Goal: Information Seeking & Learning: Learn about a topic

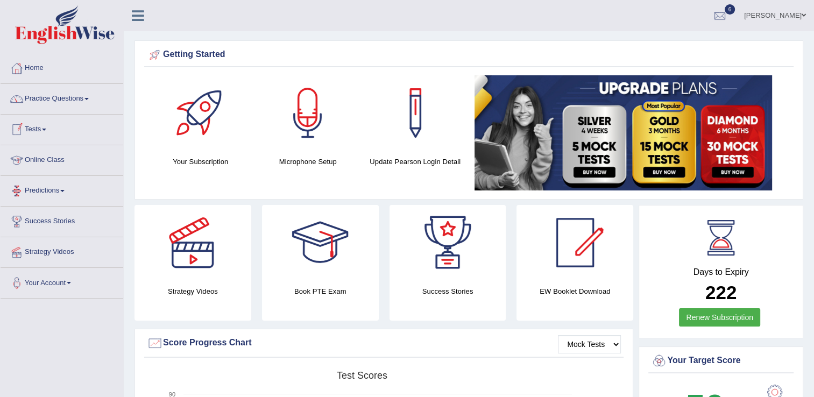
click at [60, 160] on link "Online Class" at bounding box center [62, 158] width 123 height 27
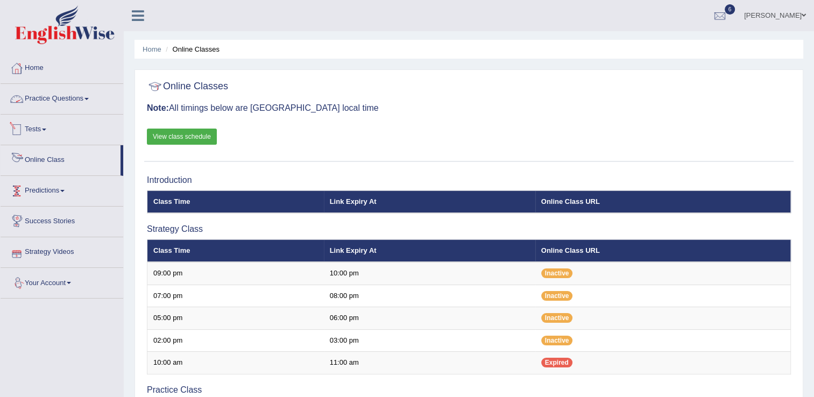
click at [66, 100] on link "Practice Questions" at bounding box center [62, 97] width 123 height 27
click at [88, 100] on link "Practice Questions" at bounding box center [62, 97] width 123 height 27
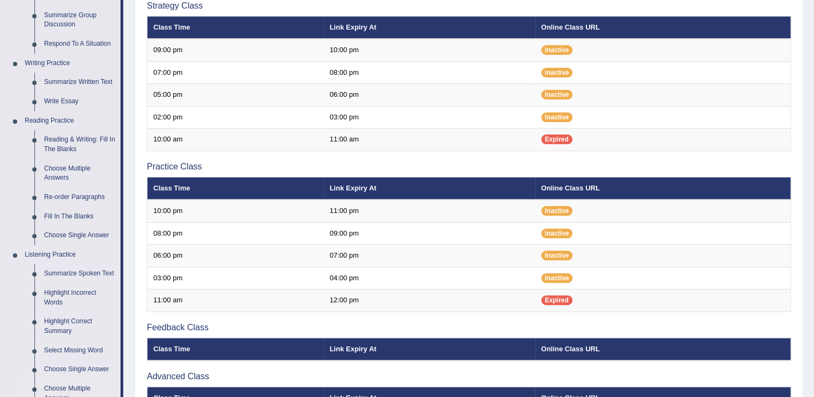
scroll to position [258, 0]
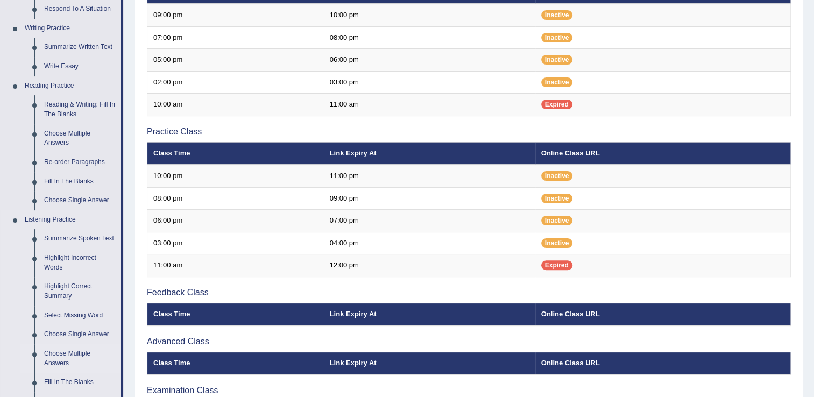
click at [73, 368] on ul "Speaking Practice Read Aloud Repeat Sentence Describe Image Re-tell Lecture Ans…" at bounding box center [61, 143] width 120 height 574
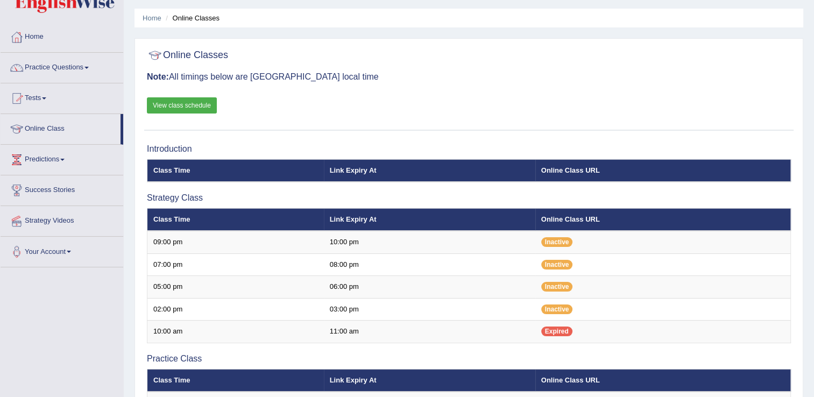
scroll to position [0, 0]
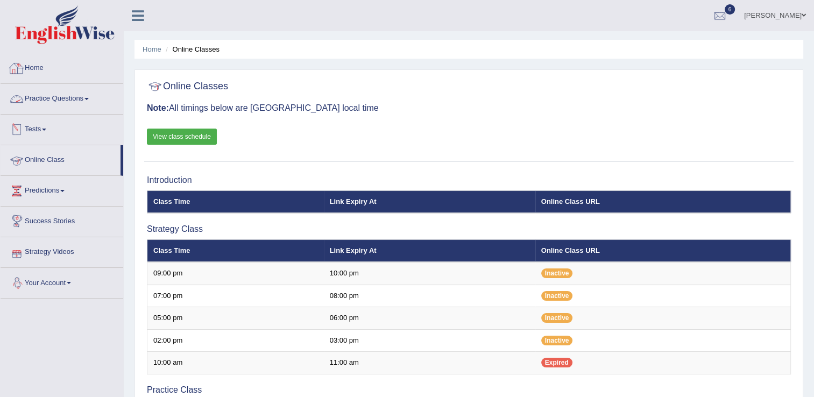
click at [75, 97] on link "Practice Questions" at bounding box center [62, 97] width 123 height 27
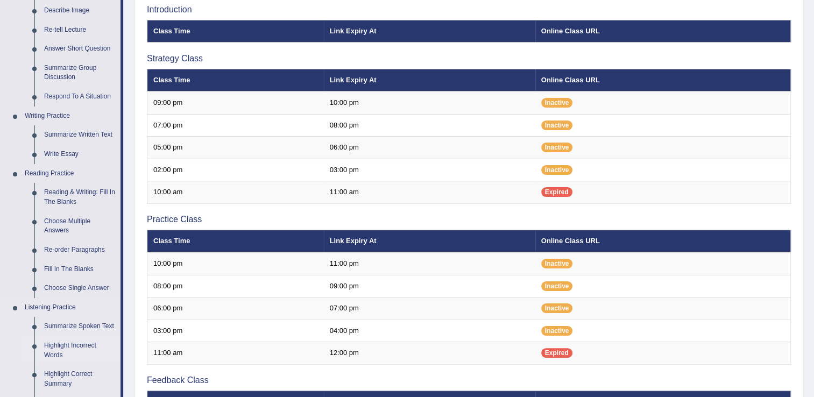
scroll to position [172, 0]
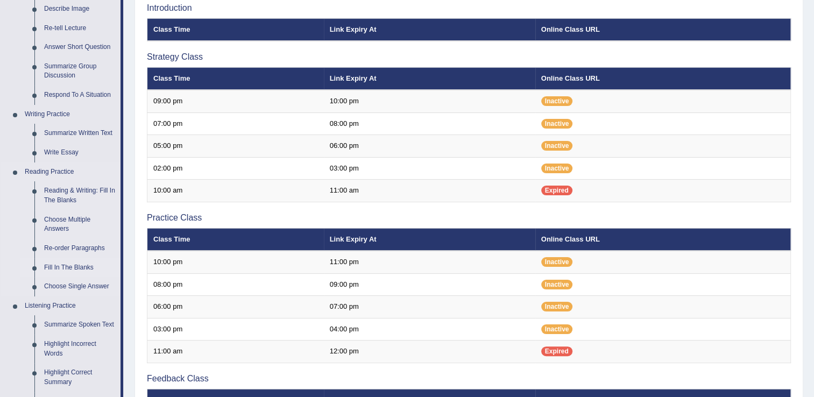
click at [80, 268] on link "Fill In The Blanks" at bounding box center [79, 267] width 81 height 19
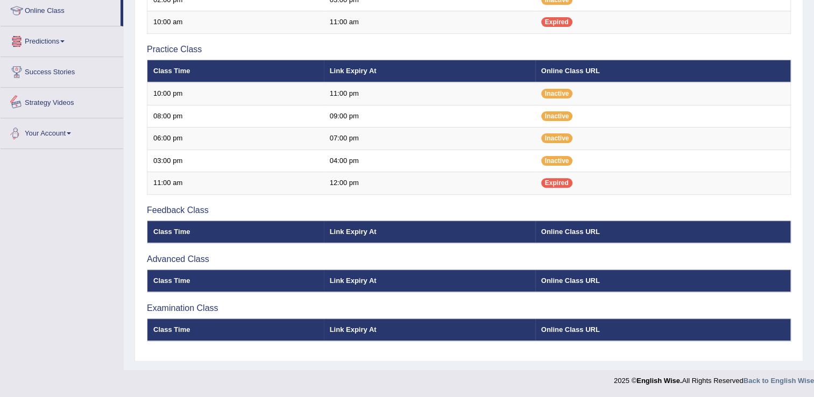
scroll to position [416, 0]
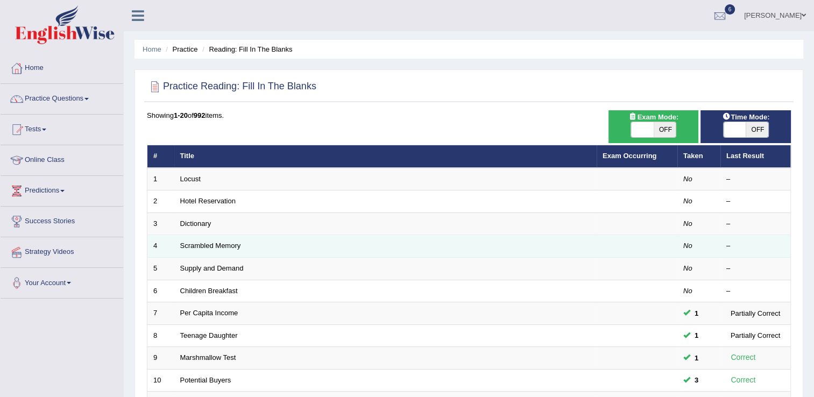
click at [230, 253] on td "Scrambled Memory" at bounding box center [385, 246] width 422 height 23
click at [209, 246] on link "Scrambled Memory" at bounding box center [210, 245] width 61 height 8
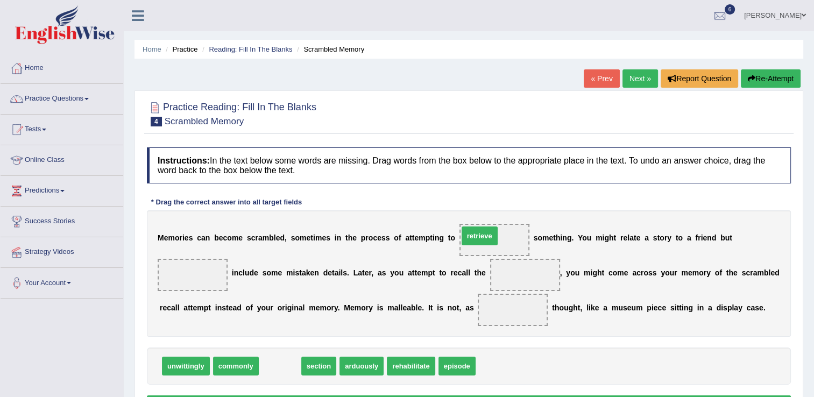
drag, startPoint x: 269, startPoint y: 360, endPoint x: 472, endPoint y: 232, distance: 239.8
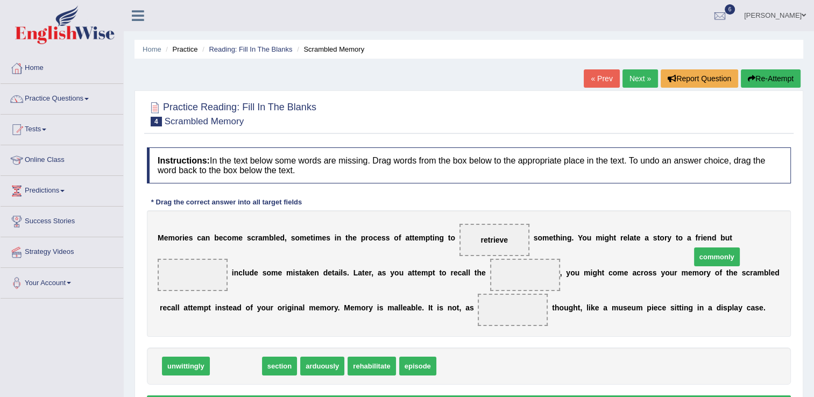
drag, startPoint x: 236, startPoint y: 369, endPoint x: 719, endPoint y: 260, distance: 495.7
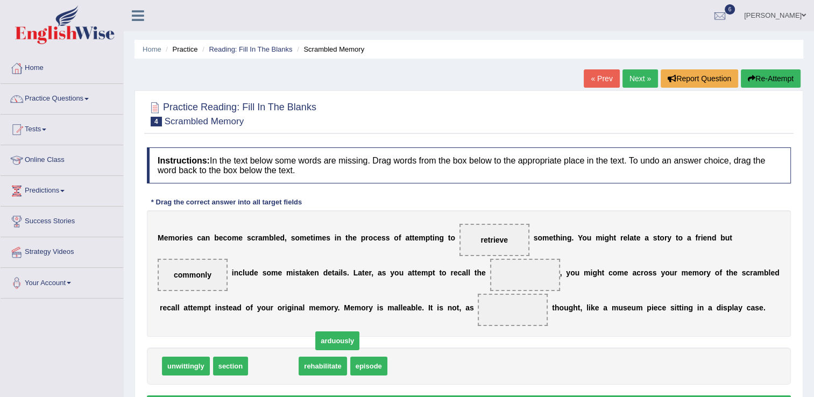
drag, startPoint x: 274, startPoint y: 365, endPoint x: 388, endPoint y: 317, distance: 124.2
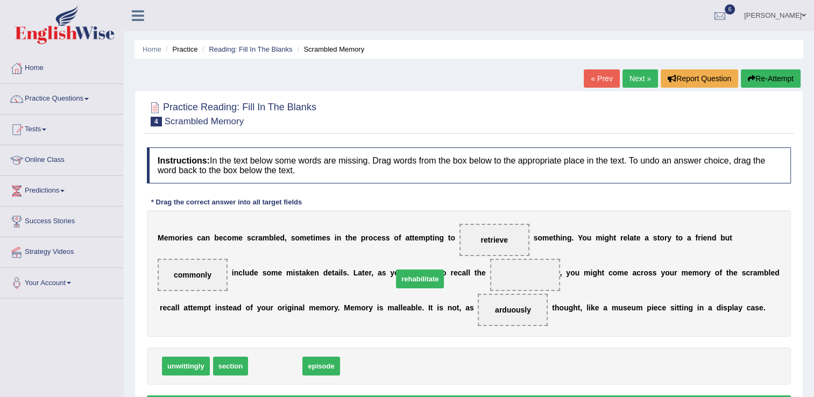
drag, startPoint x: 273, startPoint y: 364, endPoint x: 417, endPoint y: 276, distance: 168.9
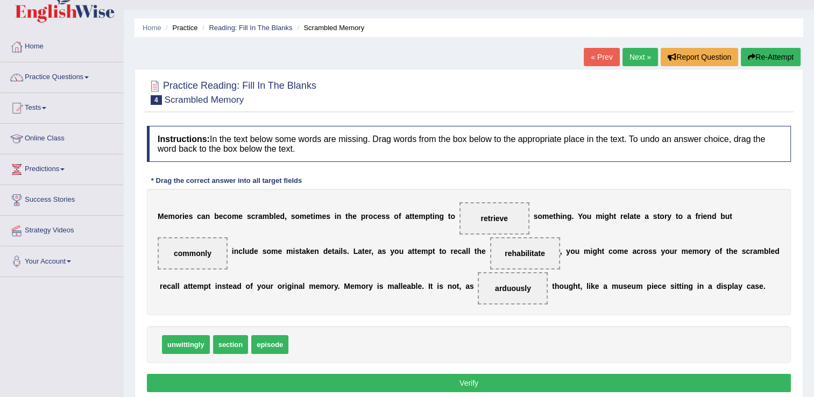
scroll to position [43, 0]
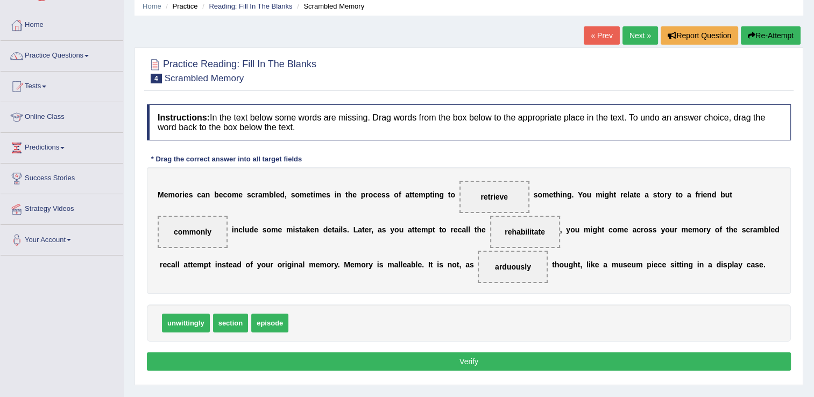
click at [471, 354] on button "Verify" at bounding box center [469, 361] width 644 height 18
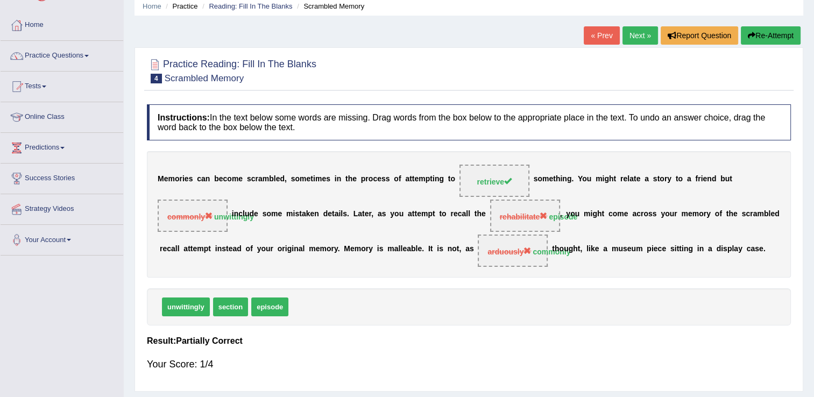
click at [629, 33] on link "Next »" at bounding box center [639, 35] width 35 height 18
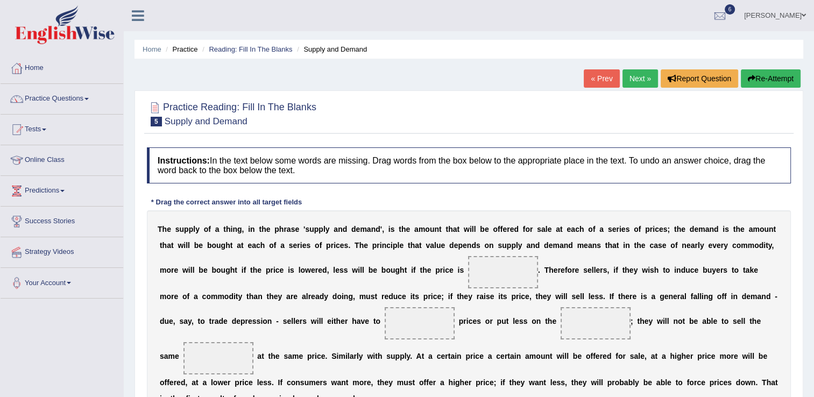
click at [598, 77] on link "« Prev" at bounding box center [601, 78] width 35 height 18
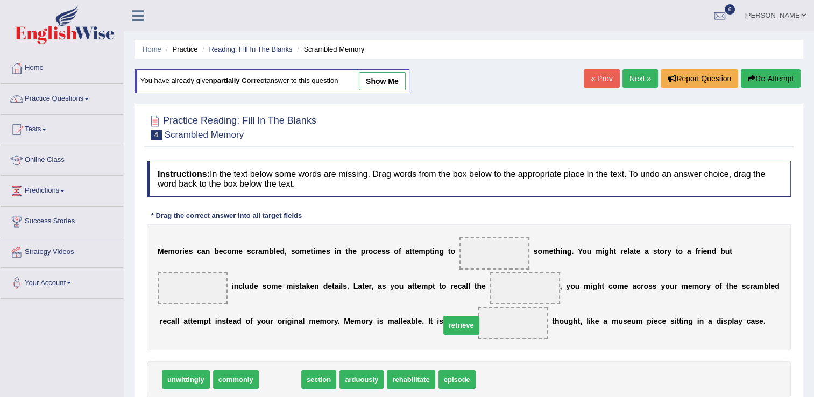
drag, startPoint x: 278, startPoint y: 379, endPoint x: 473, endPoint y: 311, distance: 206.5
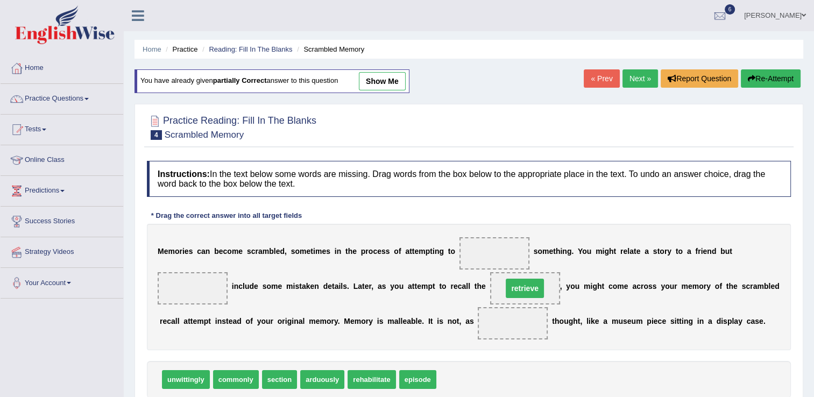
click at [570, 289] on b "o" at bounding box center [572, 286] width 5 height 9
click at [490, 292] on span "retrieve" at bounding box center [525, 288] width 70 height 32
click at [490, 299] on span "retrieve" at bounding box center [525, 288] width 70 height 32
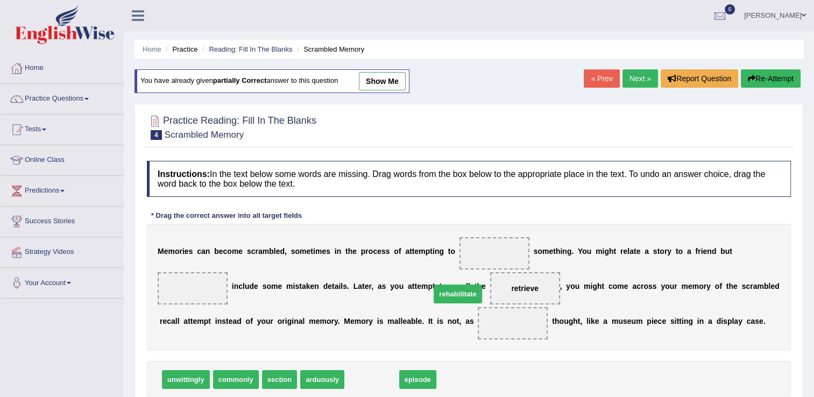
drag, startPoint x: 359, startPoint y: 385, endPoint x: 444, endPoint y: 300, distance: 120.6
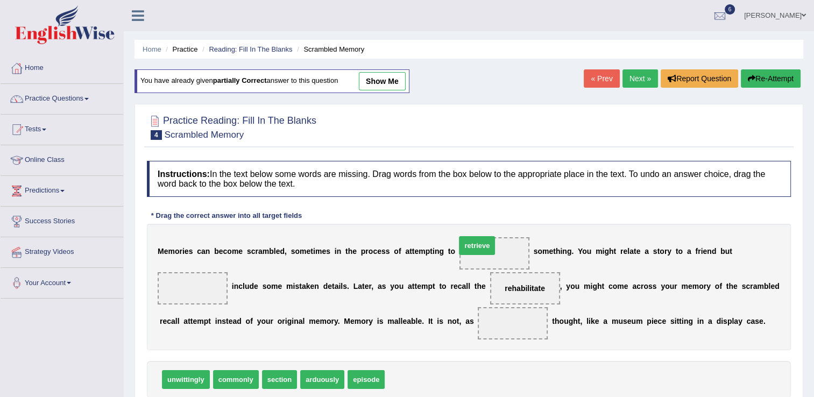
drag, startPoint x: 394, startPoint y: 374, endPoint x: 465, endPoint y: 240, distance: 151.6
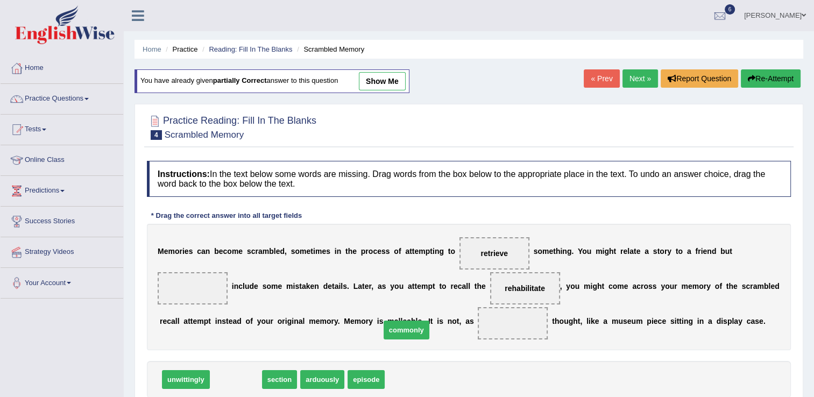
drag, startPoint x: 236, startPoint y: 385, endPoint x: 406, endPoint y: 335, distance: 176.5
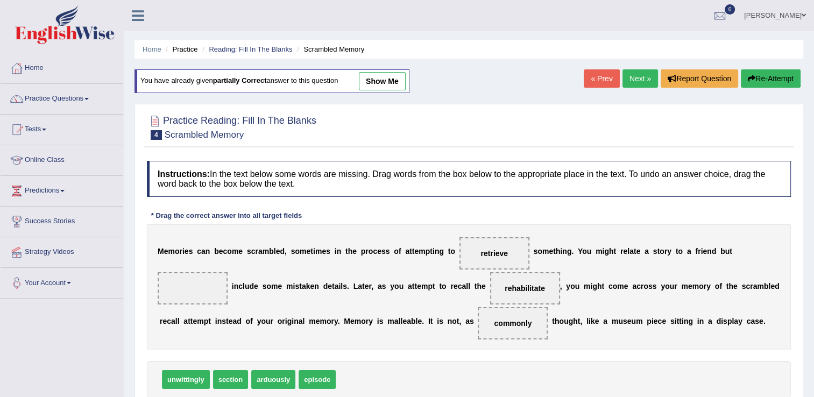
click at [478, 335] on span "commonly" at bounding box center [513, 323] width 70 height 32
drag, startPoint x: 217, startPoint y: 374, endPoint x: 731, endPoint y: 262, distance: 526.2
click at [625, 378] on div "unwittingly arduously episode" at bounding box center [469, 379] width 644 height 37
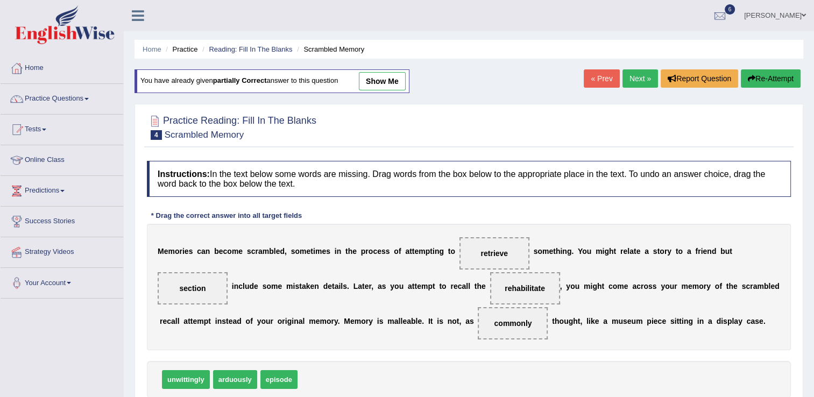
click at [626, 379] on div "unwittingly arduously episode" at bounding box center [469, 379] width 644 height 37
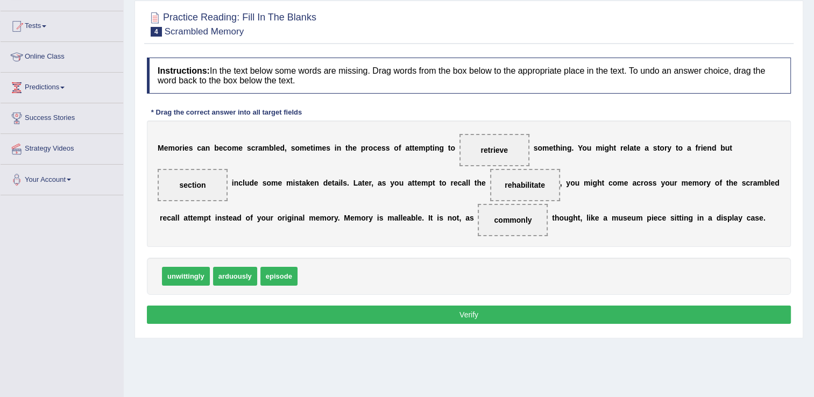
scroll to position [129, 0]
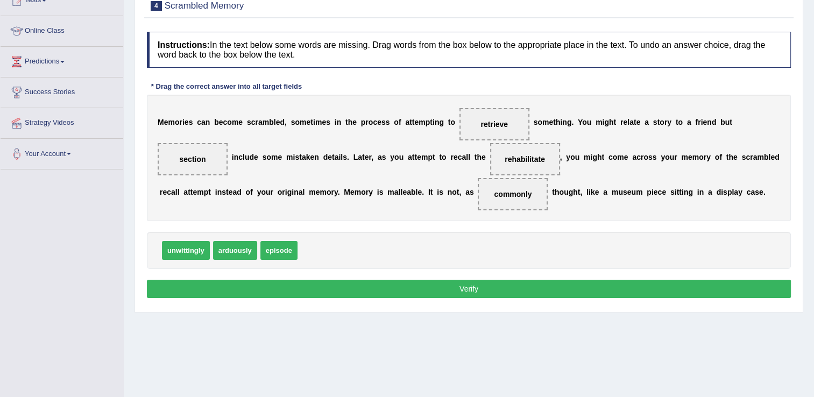
click at [509, 281] on button "Verify" at bounding box center [469, 289] width 644 height 18
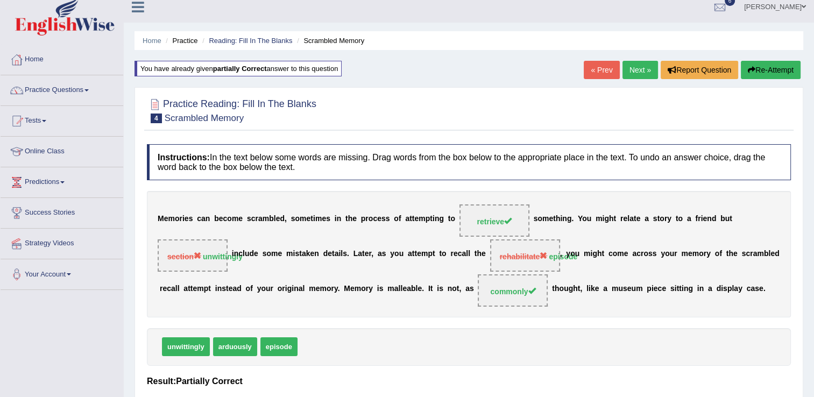
scroll to position [0, 0]
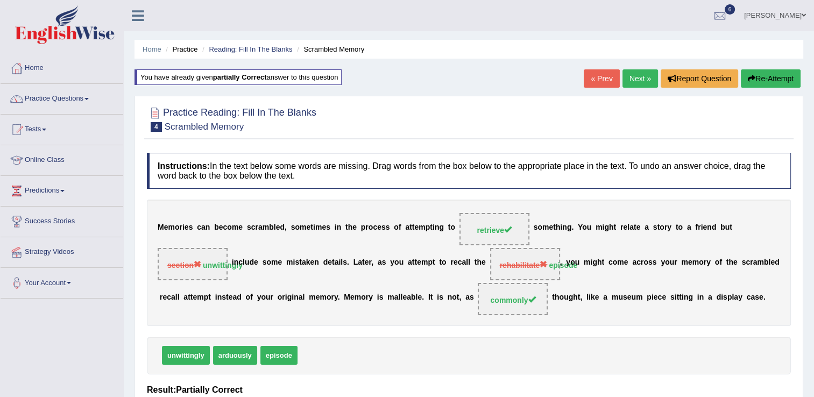
click at [637, 83] on link "Next »" at bounding box center [639, 78] width 35 height 18
